Goal: Information Seeking & Learning: Learn about a topic

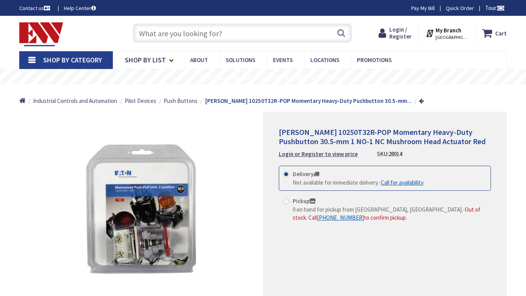
type input "[STREET_ADDRESS]"
